Goal: Transaction & Acquisition: Purchase product/service

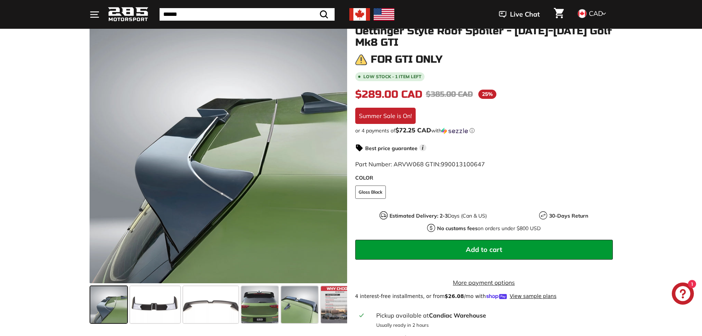
scroll to position [147, 0]
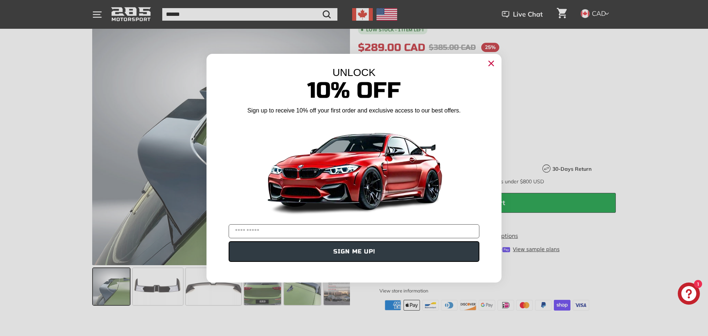
click at [492, 67] on circle "Close dialog" at bounding box center [491, 63] width 11 height 11
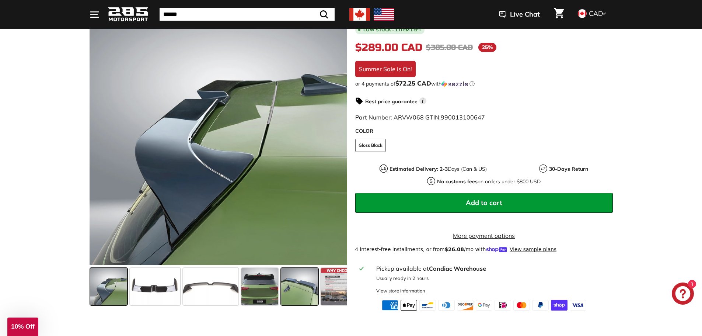
click at [309, 284] on span at bounding box center [299, 286] width 37 height 37
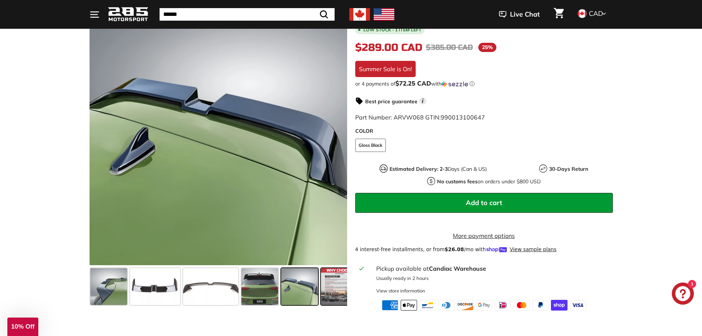
click at [328, 289] on span at bounding box center [339, 286] width 37 height 37
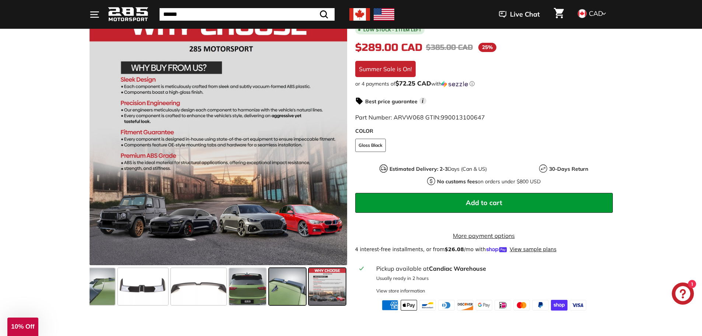
click at [282, 283] on span at bounding box center [287, 286] width 37 height 37
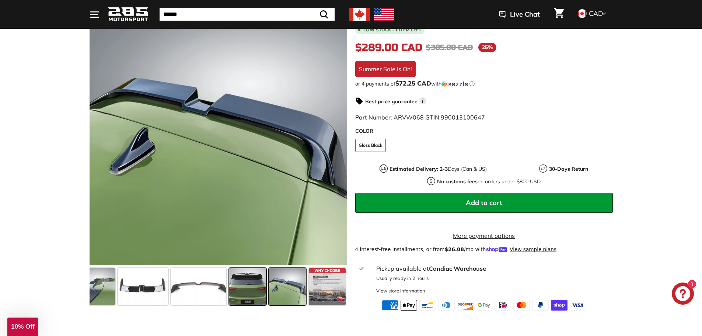
click at [243, 289] on span at bounding box center [247, 286] width 37 height 37
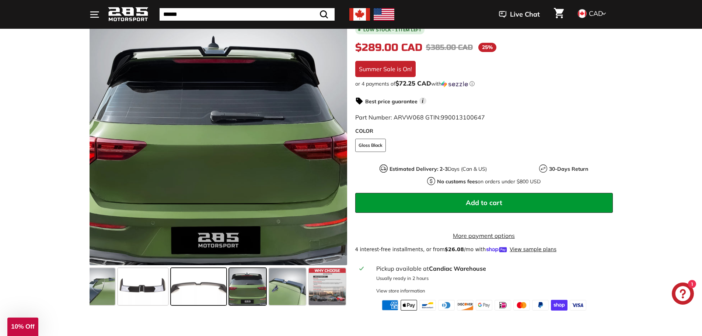
click at [212, 288] on span at bounding box center [198, 286] width 55 height 37
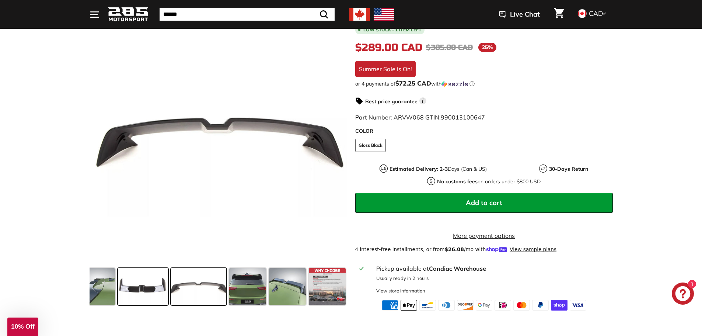
click at [134, 282] on span at bounding box center [143, 286] width 50 height 37
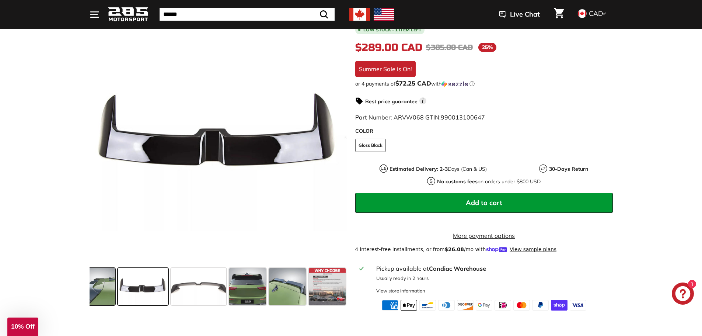
click at [99, 283] on span at bounding box center [96, 286] width 37 height 37
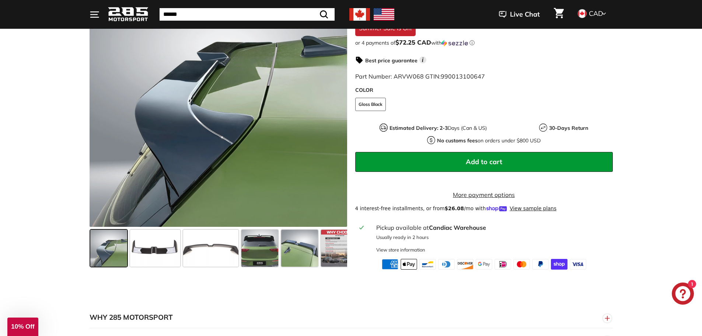
scroll to position [332, 0]
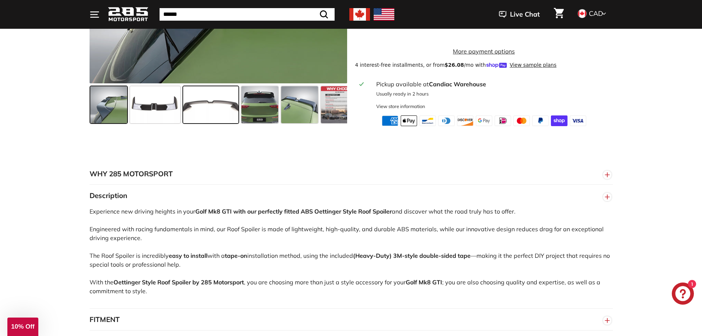
drag, startPoint x: 309, startPoint y: 117, endPoint x: 202, endPoint y: 112, distance: 107.4
click at [201, 112] on div at bounding box center [219, 104] width 258 height 43
click at [333, 106] on span at bounding box center [339, 104] width 37 height 37
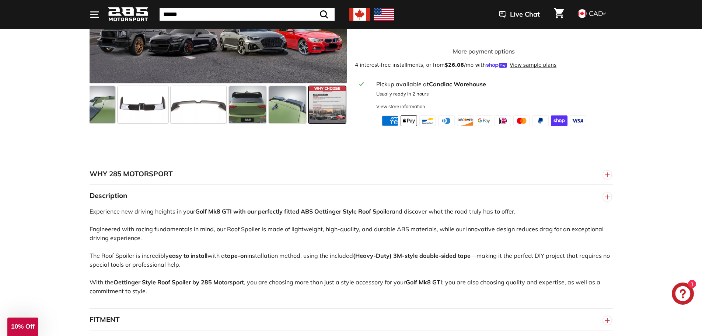
click at [332, 106] on span at bounding box center [327, 104] width 37 height 37
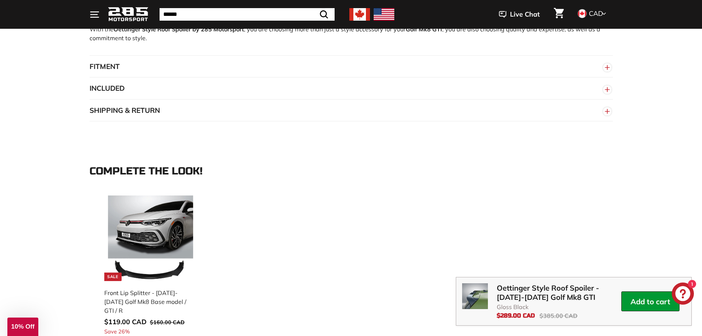
scroll to position [627, 0]
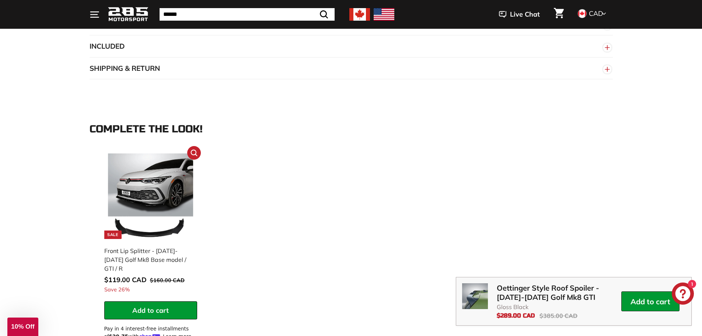
click at [149, 265] on div "Front Lip Splitter - [DATE]-[DATE] Golf Mk8 Base model / GTI / R" at bounding box center [147, 259] width 86 height 27
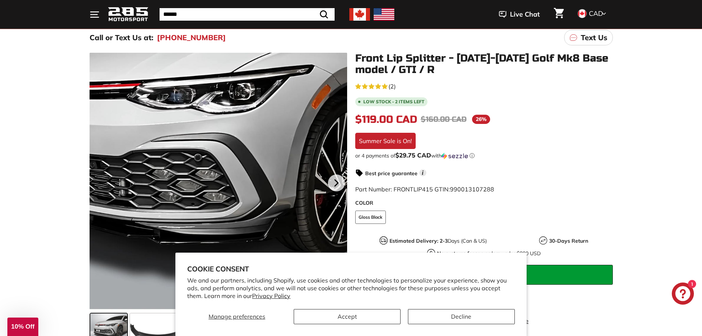
scroll to position [74, 0]
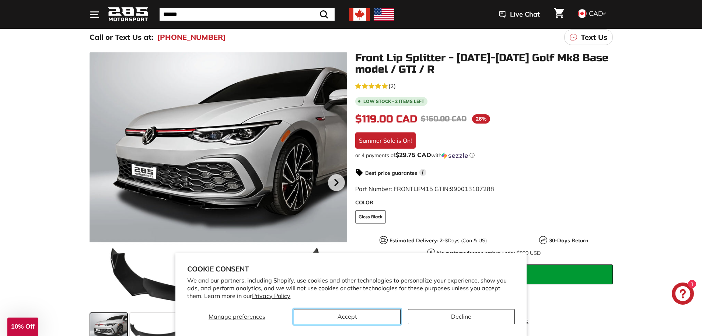
click at [372, 313] on button "Accept" at bounding box center [347, 316] width 107 height 15
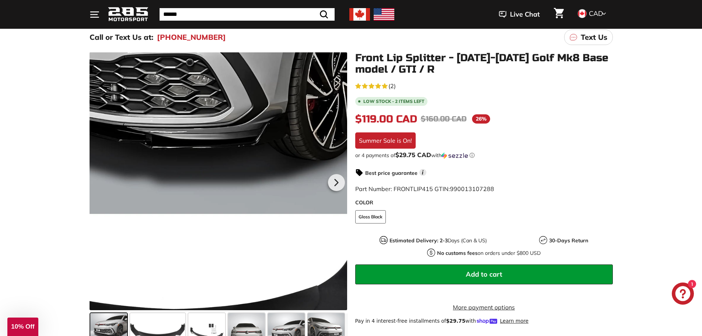
scroll to position [147, 0]
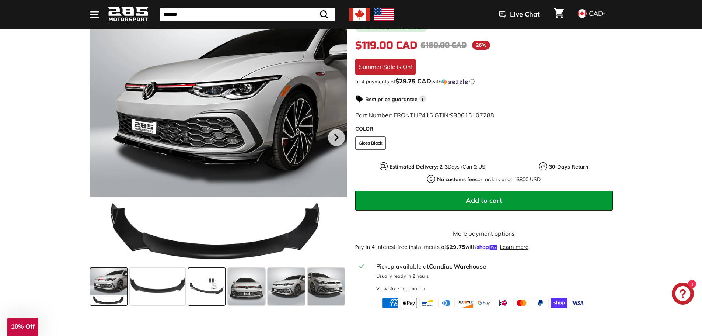
click at [205, 290] on span at bounding box center [206, 286] width 37 height 37
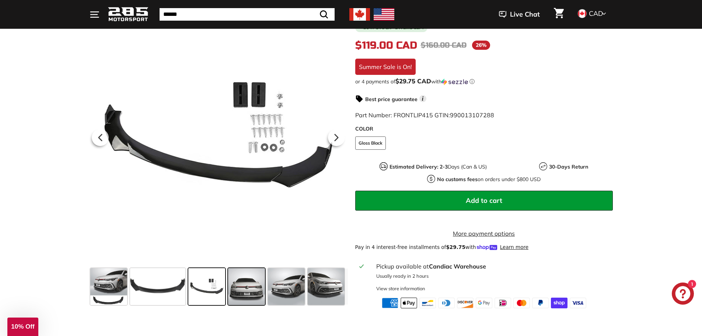
click at [251, 295] on span at bounding box center [246, 286] width 37 height 37
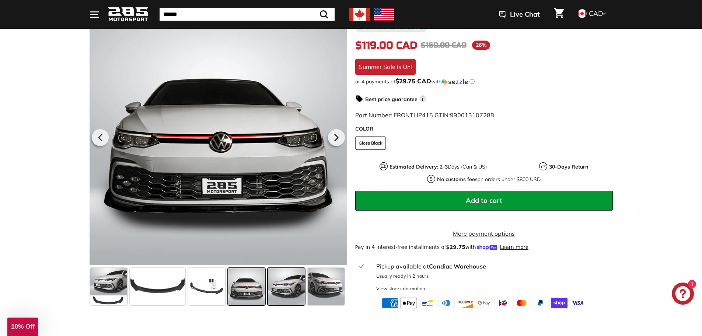
click at [286, 291] on span at bounding box center [286, 286] width 37 height 37
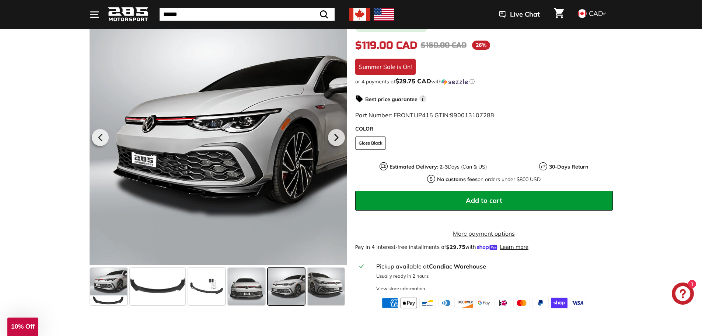
click at [301, 289] on span at bounding box center [286, 286] width 37 height 37
click at [331, 290] on span at bounding box center [326, 286] width 37 height 37
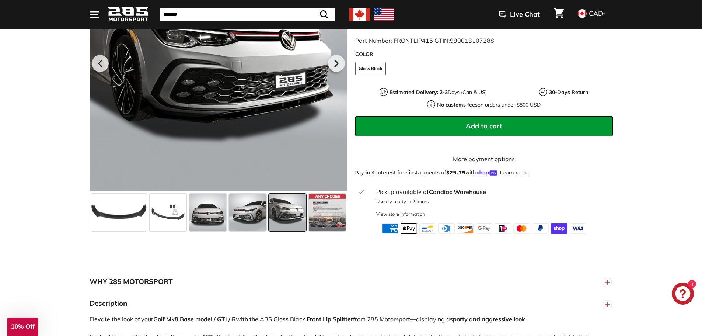
scroll to position [221, 0]
